Goal: Transaction & Acquisition: Book appointment/travel/reservation

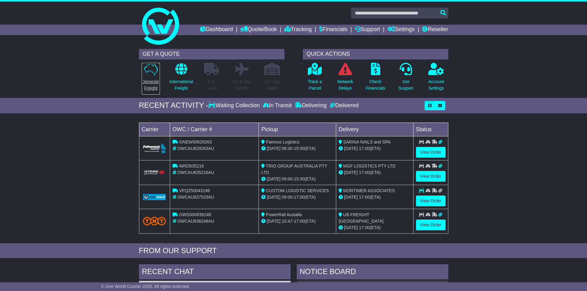
click at [147, 91] on p "Domestic Freight" at bounding box center [151, 85] width 18 height 13
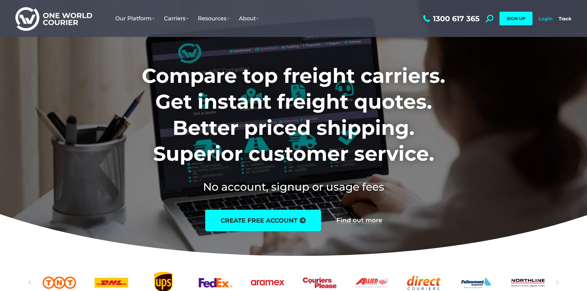
click at [550, 20] on link "Login" at bounding box center [546, 19] width 14 height 6
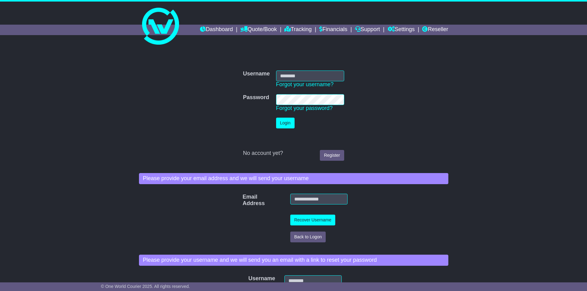
type input "**********"
click at [285, 73] on input "**********" at bounding box center [310, 76] width 68 height 11
